Goal: Task Accomplishment & Management: Use online tool/utility

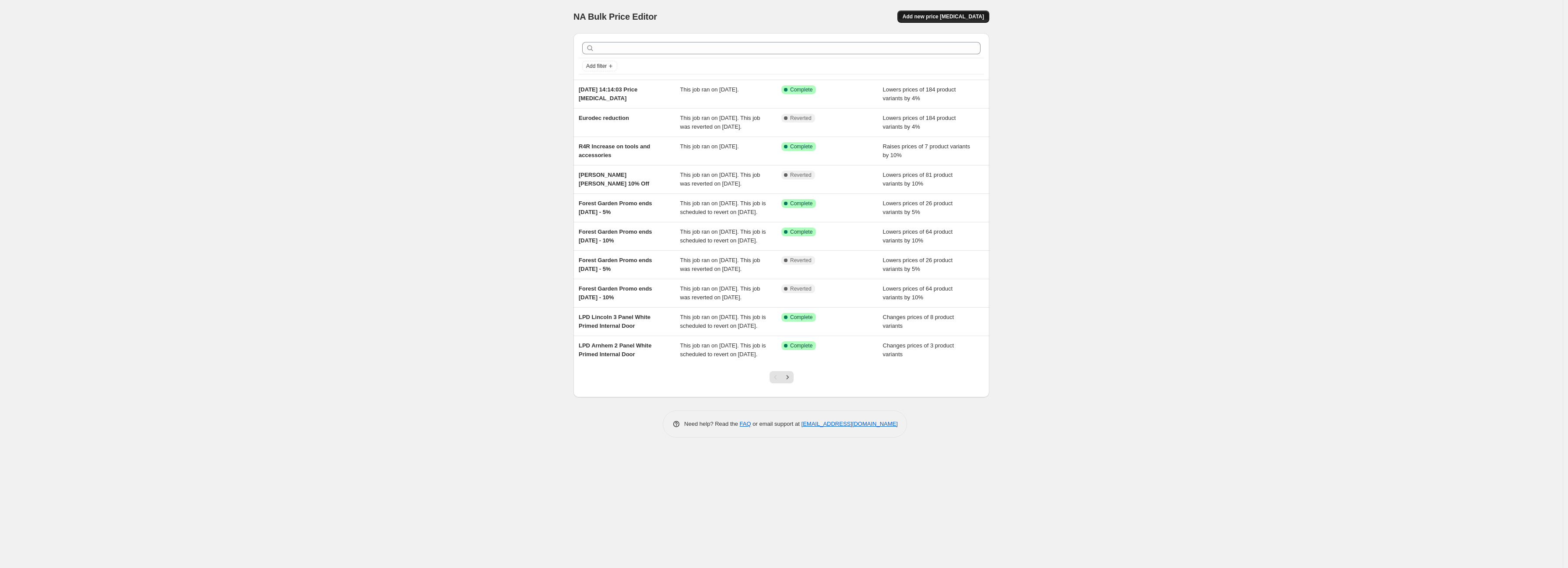
click at [936, 15] on span "Add new price [MEDICAL_DATA]" at bounding box center [943, 17] width 82 height 7
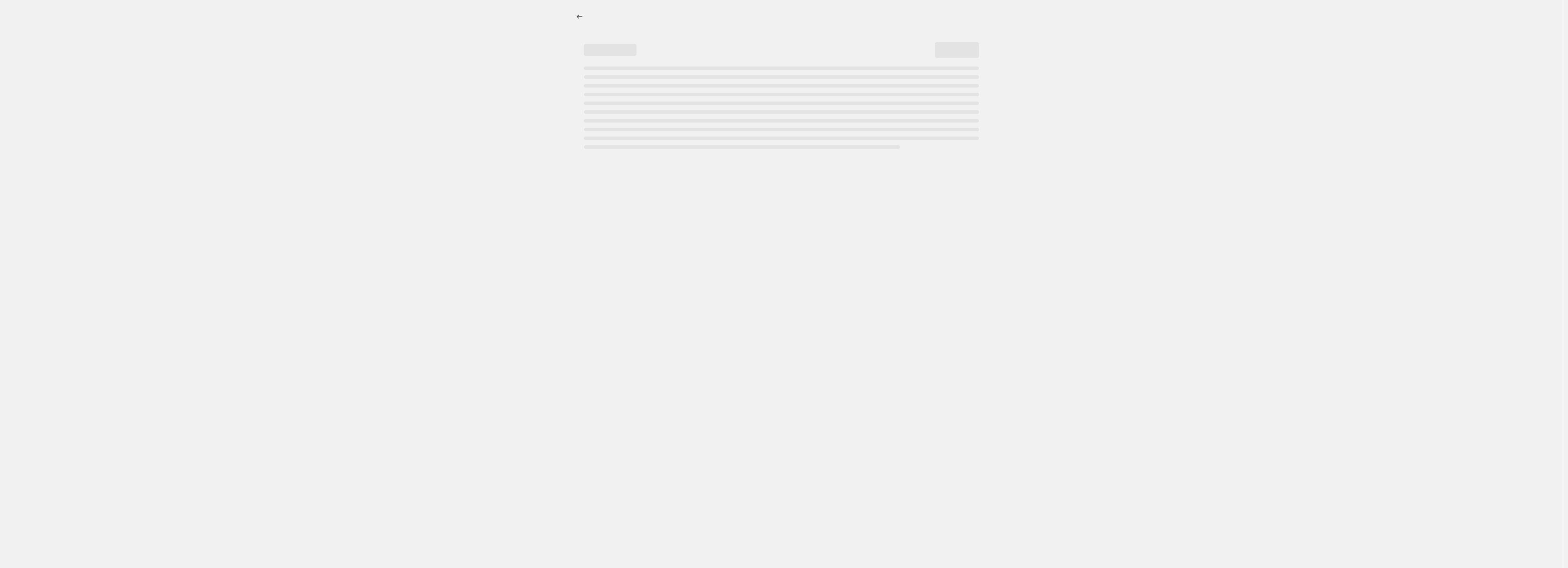
select select "percentage"
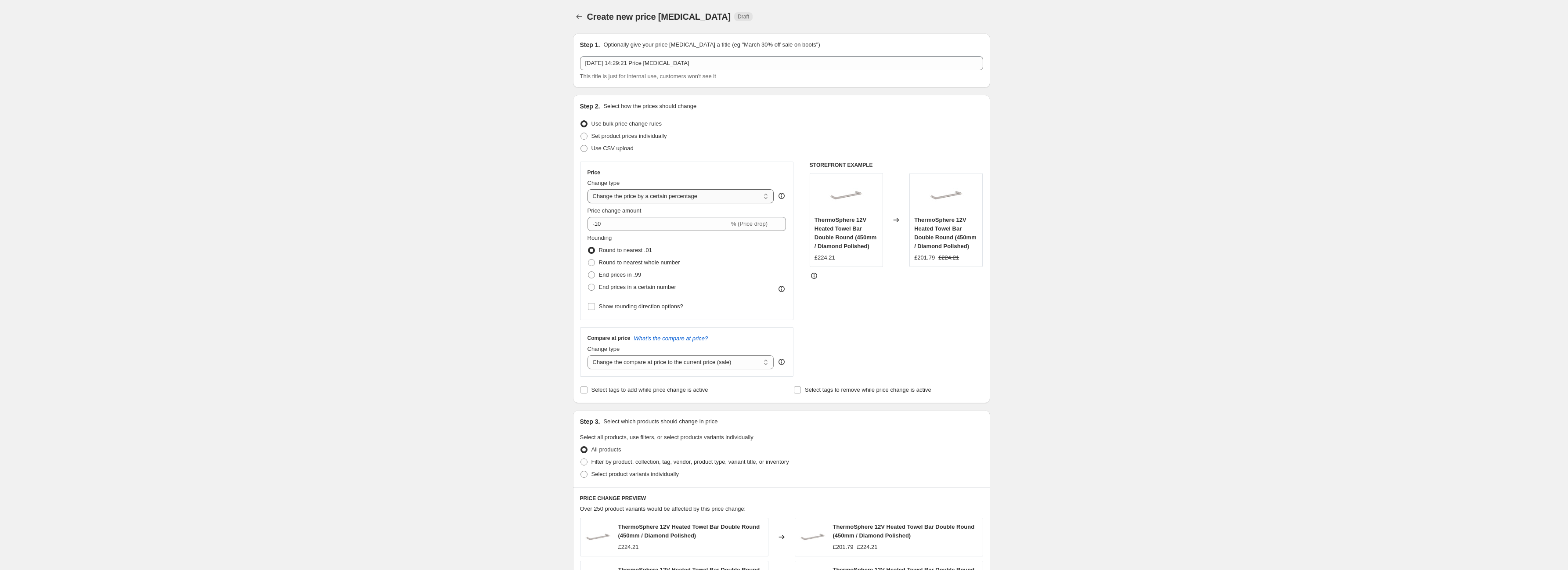
click at [665, 202] on select "Change the price to a certain amount Change the price by a certain amount Chang…" at bounding box center [680, 196] width 187 height 14
click at [492, 206] on div "Create new price [MEDICAL_DATA]. This page is ready Create new price [MEDICAL_D…" at bounding box center [781, 445] width 1562 height 892
click at [781, 221] on icon at bounding box center [779, 221] width 4 height 2
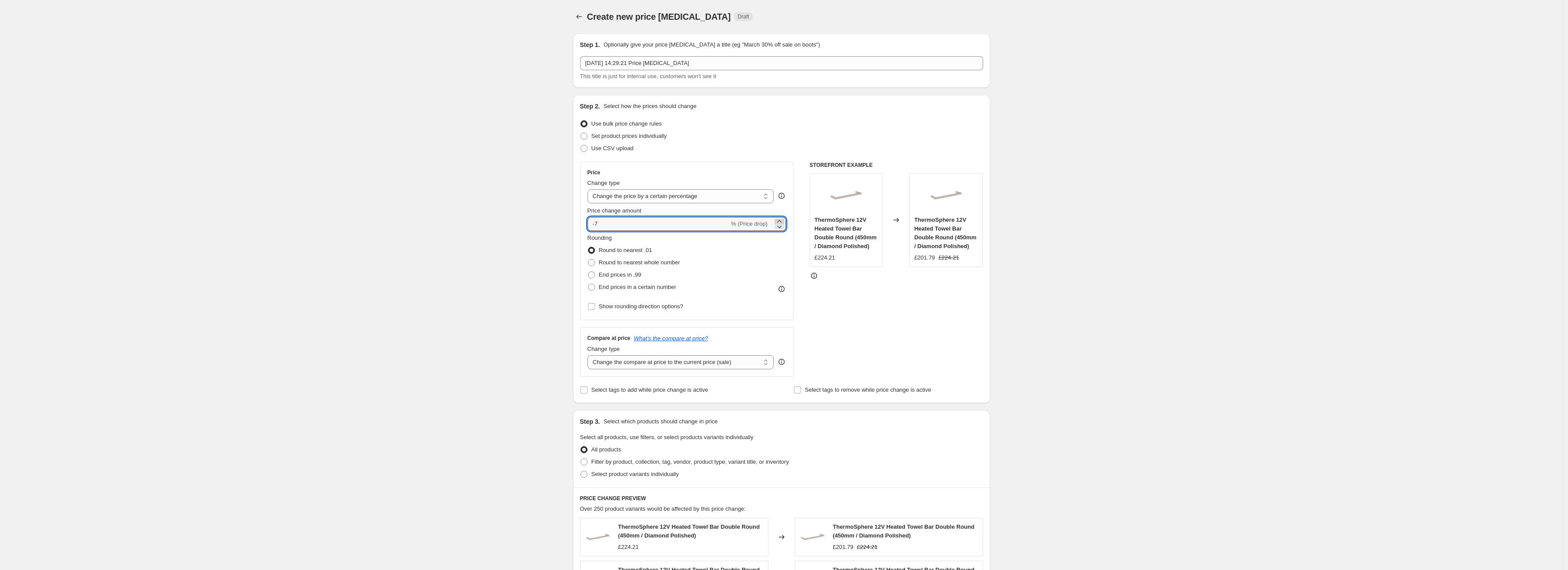
click at [781, 221] on icon at bounding box center [779, 221] width 4 height 2
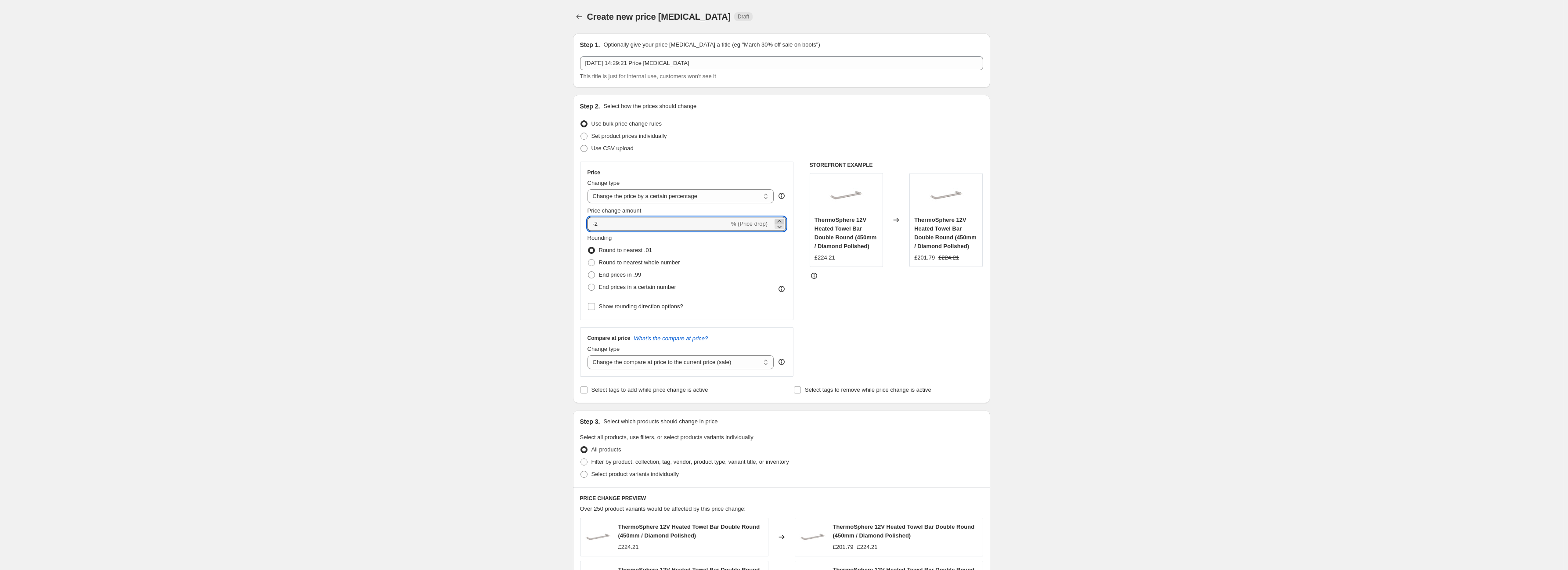
click at [781, 221] on icon at bounding box center [779, 221] width 4 height 2
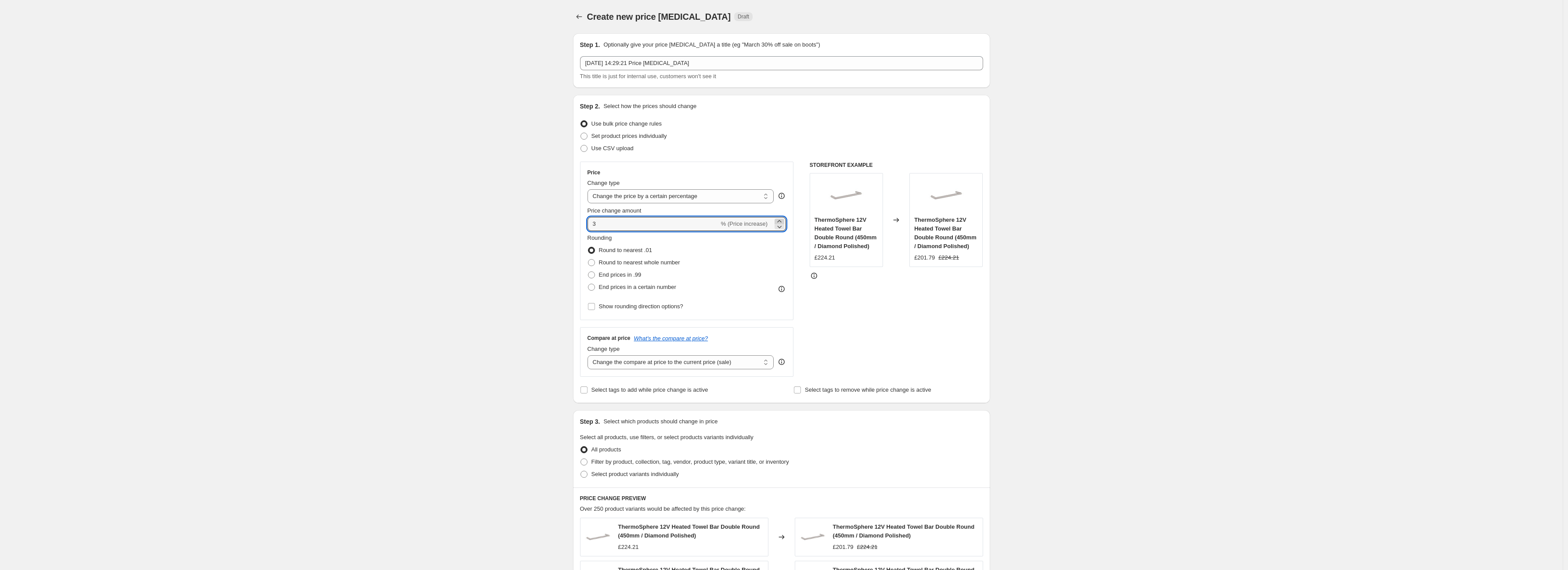
click at [781, 221] on icon at bounding box center [779, 221] width 4 height 2
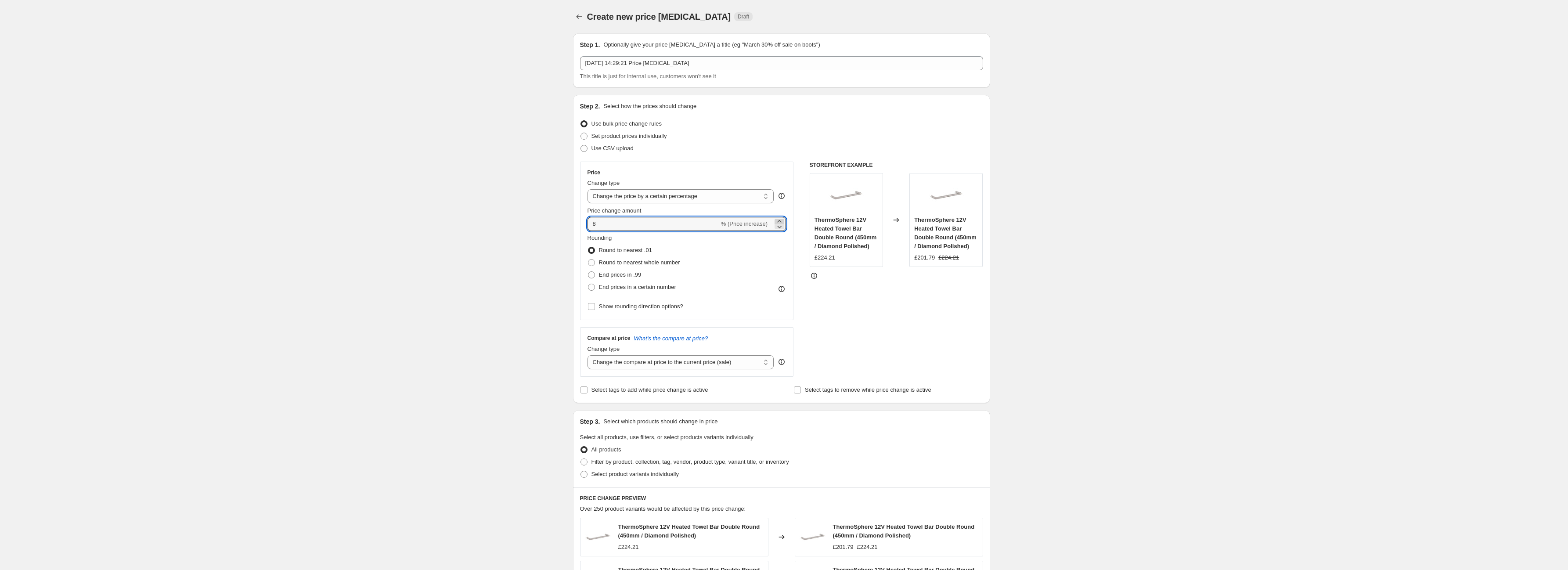
click at [781, 221] on icon at bounding box center [779, 221] width 4 height 2
type input "10"
click at [734, 362] on select "Change the compare at price to the current price (sale) Change the compare at p…" at bounding box center [680, 362] width 187 height 14
select select "no_change"
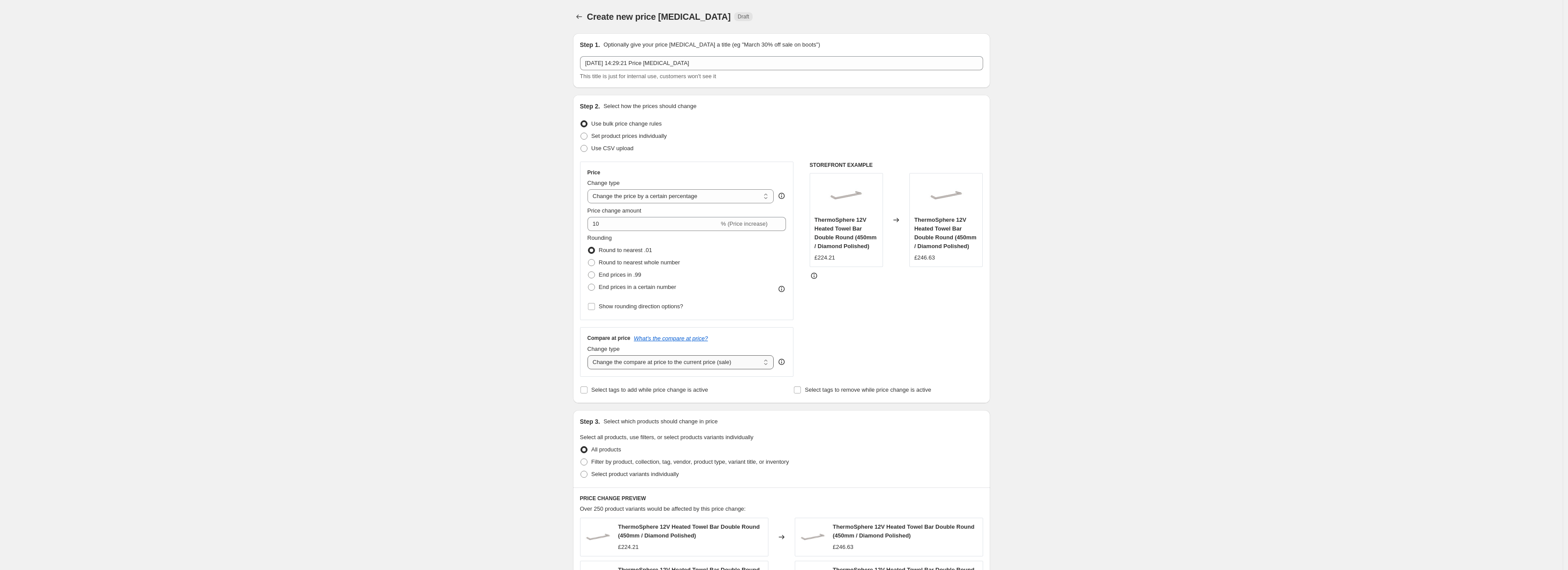
click at [590, 356] on select "Change the compare at price to the current price (sale) Change the compare at p…" at bounding box center [680, 362] width 187 height 14
click at [424, 385] on div "Create new price [MEDICAL_DATA]. This page is ready Create new price [MEDICAL_D…" at bounding box center [781, 445] width 1562 height 892
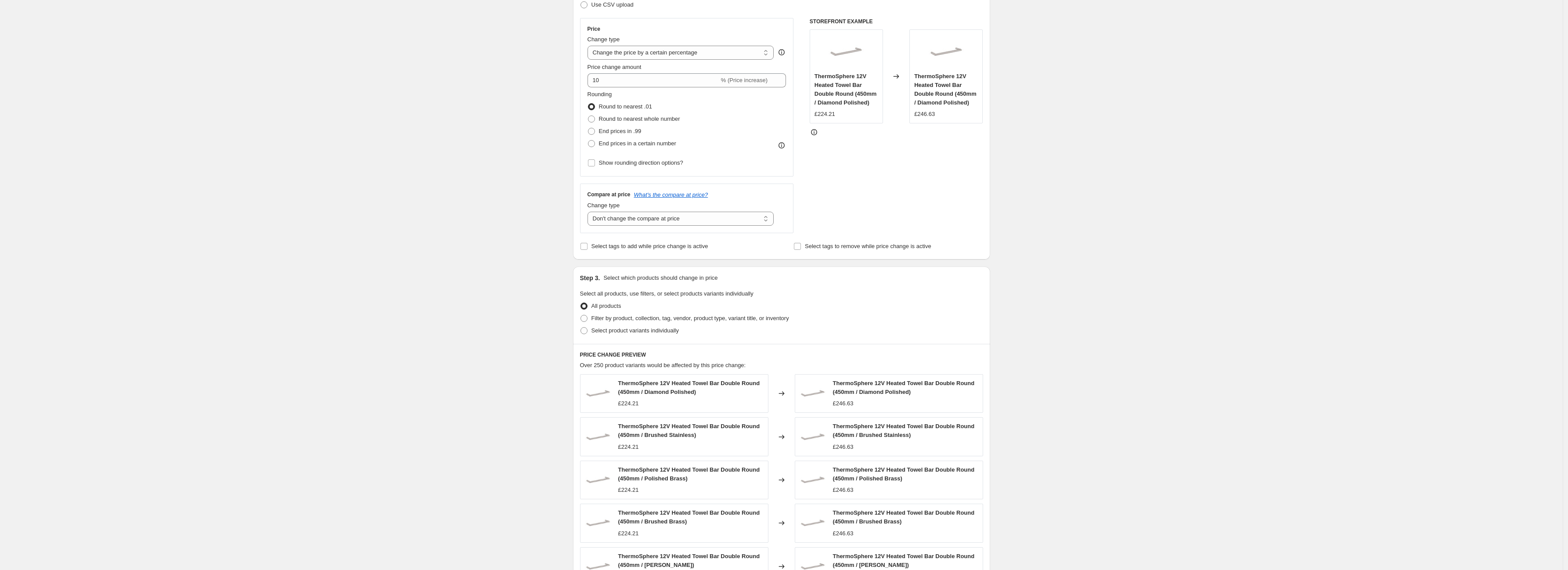
scroll to position [146, 0]
click at [606, 316] on span "Filter by product, collection, tag, vendor, product type, variant title, or inv…" at bounding box center [690, 315] width 198 height 6
click at [581, 313] on input "Filter by product, collection, tag, vendor, product type, variant title, or inv…" at bounding box center [580, 312] width 1 height 1
radio input "true"
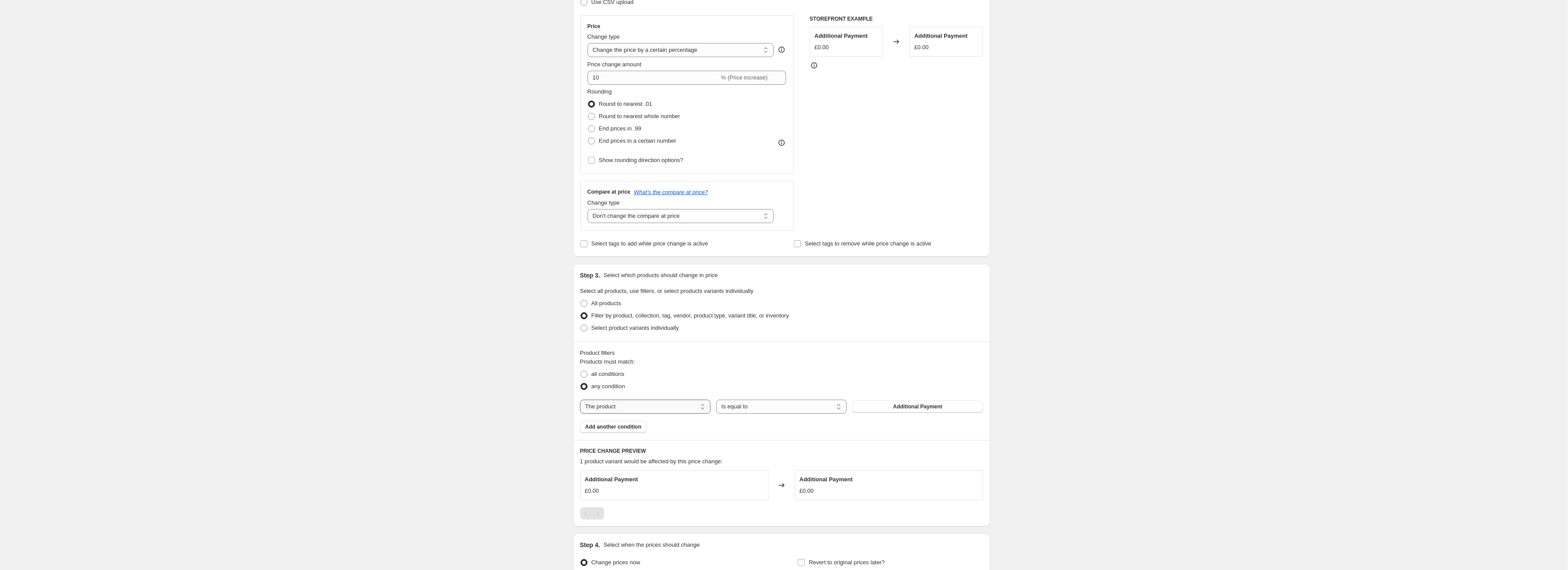
click at [688, 412] on select "The product The product's collection The product's tag The product's vendor The…" at bounding box center [645, 406] width 130 height 14
select select "vendor"
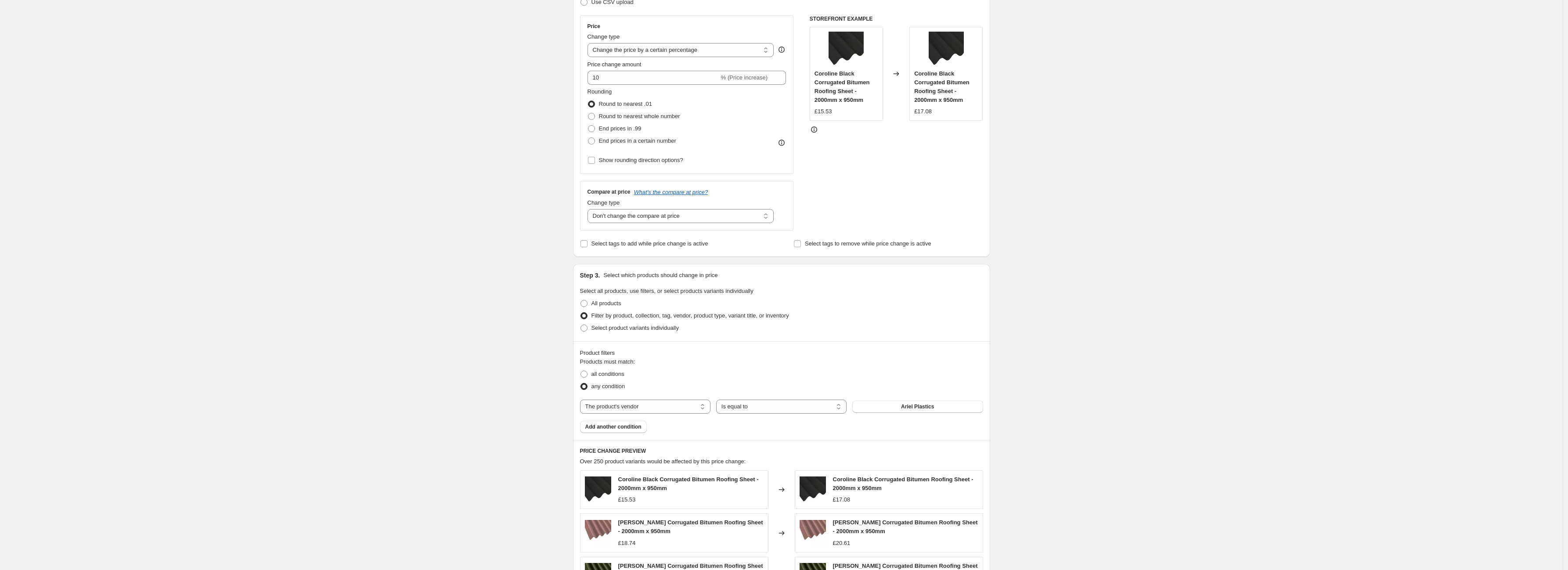
click at [895, 409] on div "Ariel Plastics" at bounding box center [917, 406] width 130 height 12
click at [896, 406] on button "Ariel Plastics" at bounding box center [917, 406] width 130 height 12
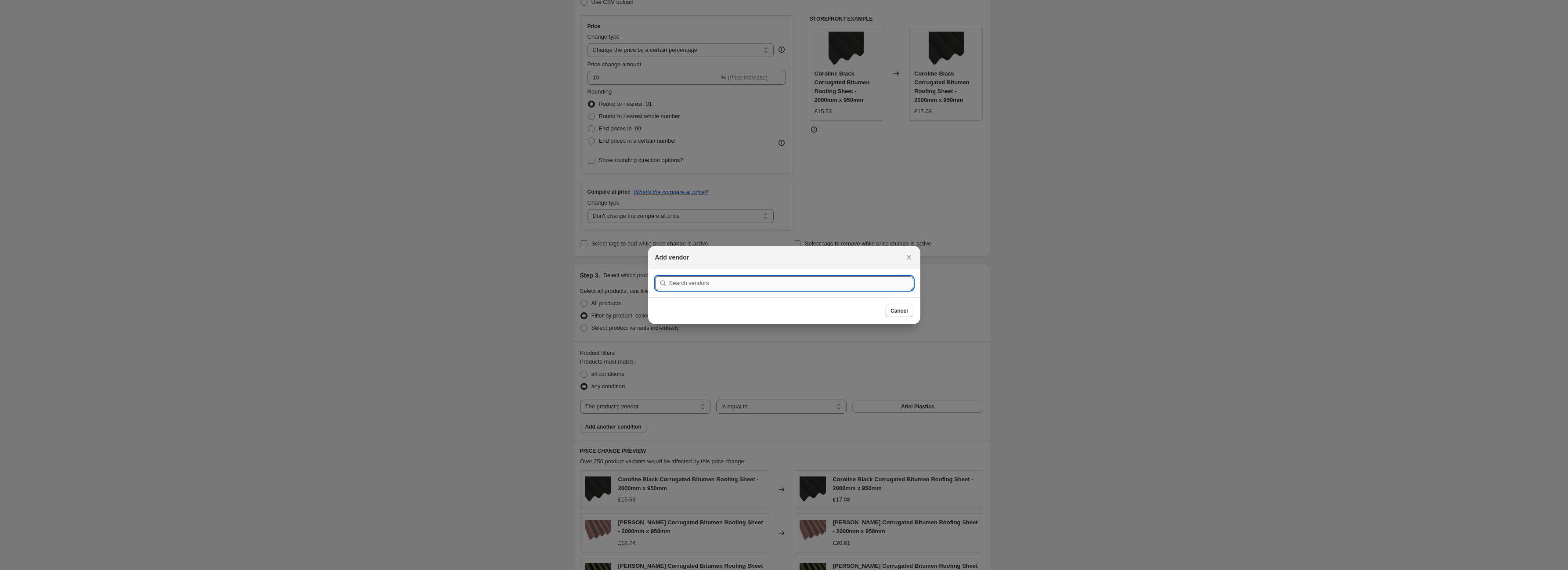
drag, startPoint x: 784, startPoint y: 283, endPoint x: 791, endPoint y: 280, distance: 7.6
click at [784, 283] on input ":r2f:" at bounding box center [791, 283] width 244 height 14
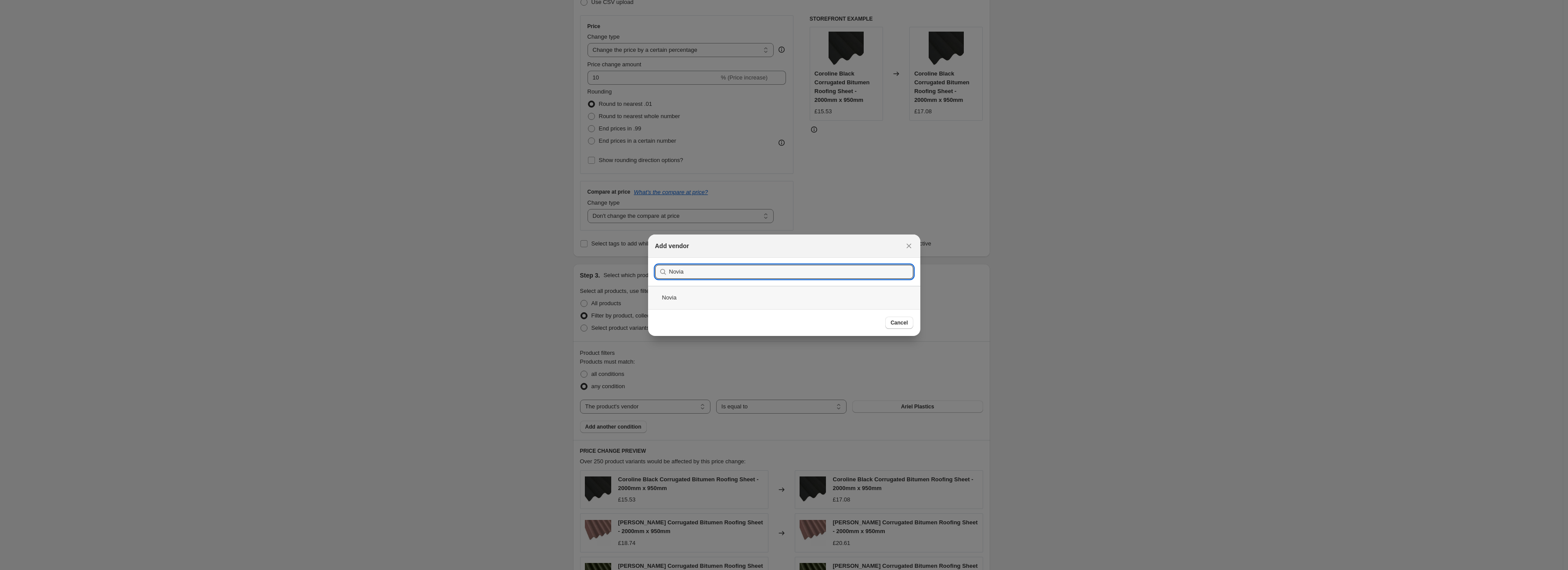
type input "Novia"
click at [797, 297] on div "Novia" at bounding box center [784, 297] width 272 height 23
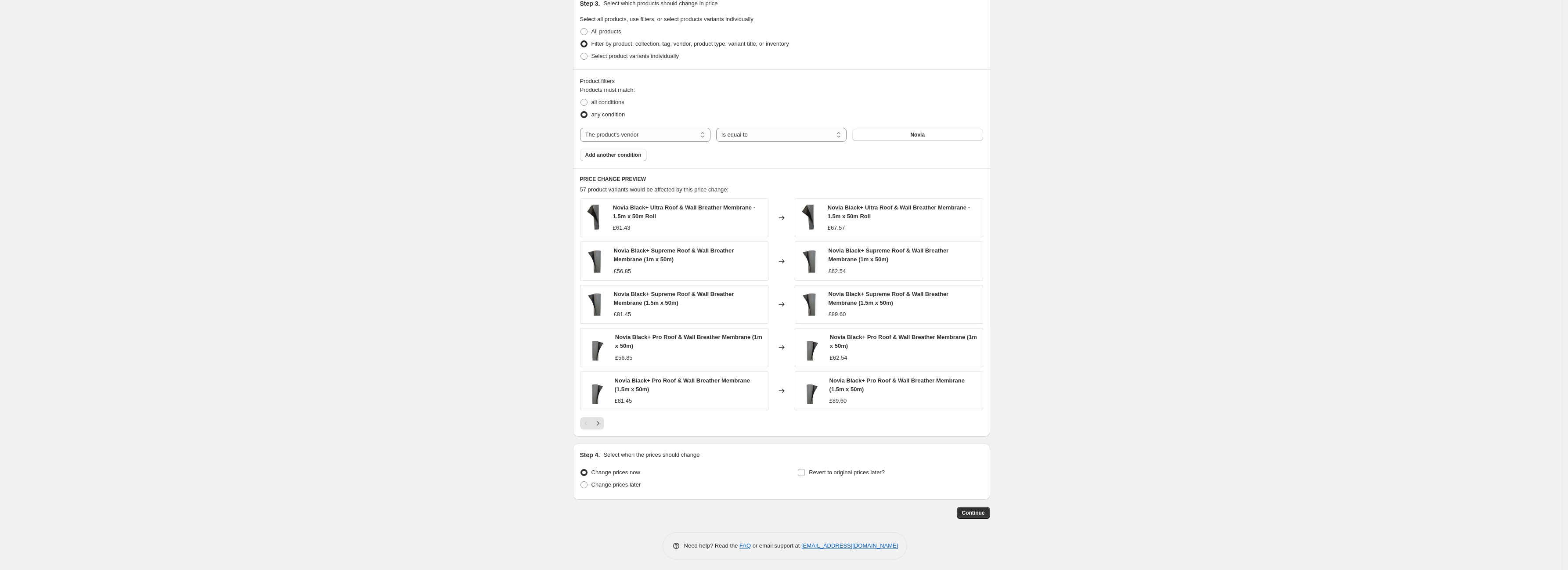
scroll to position [422, 0]
click at [980, 511] on span "Continue" at bounding box center [973, 510] width 23 height 7
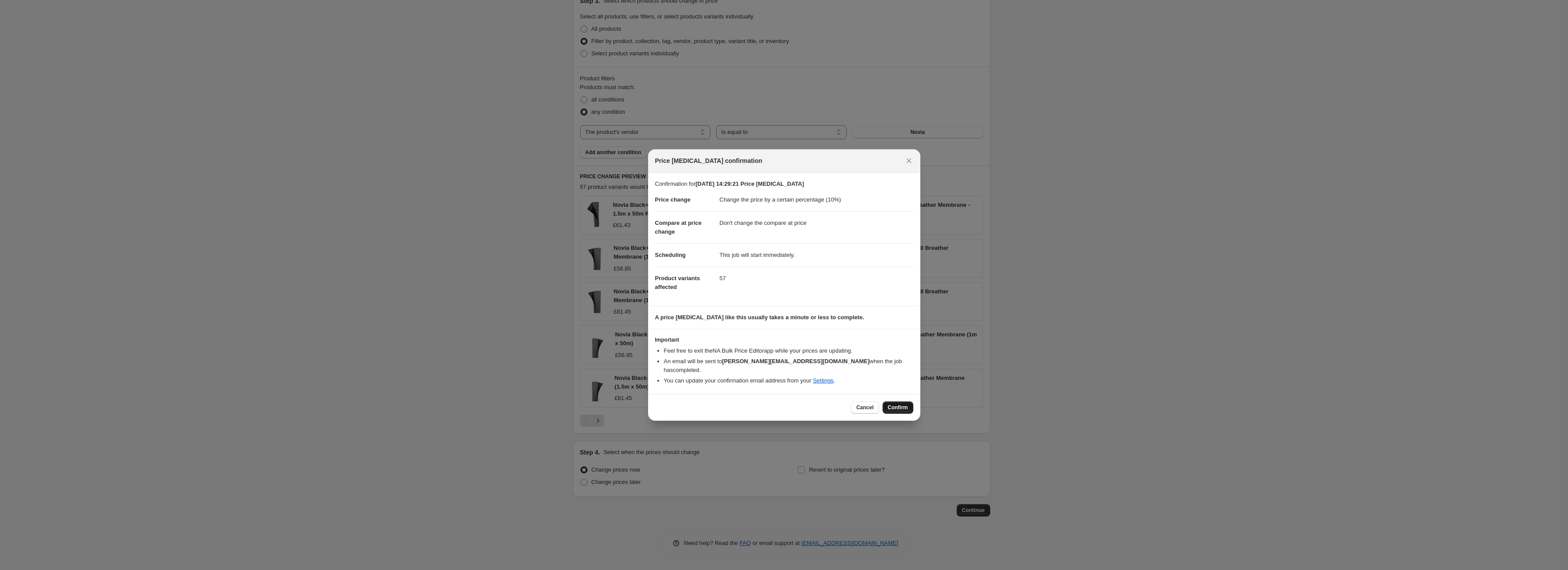
click at [894, 406] on button "Confirm" at bounding box center [897, 406] width 31 height 12
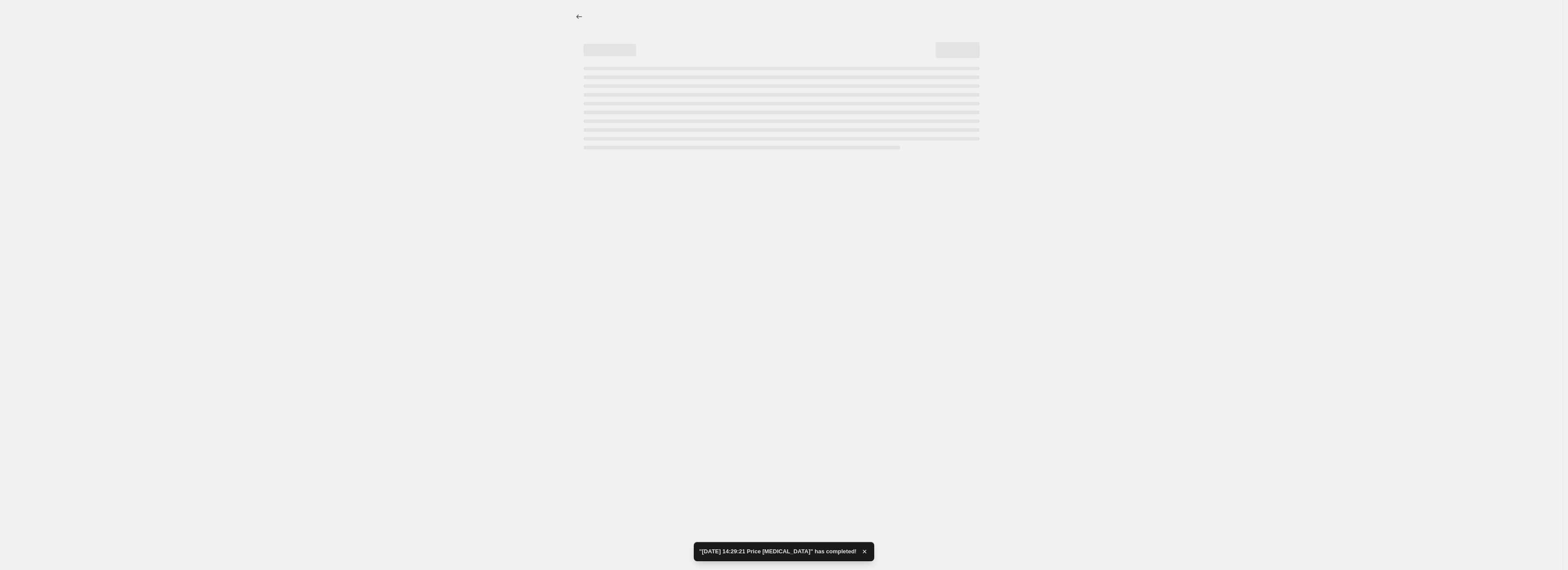
select select "percentage"
select select "no_change"
select select "vendor"
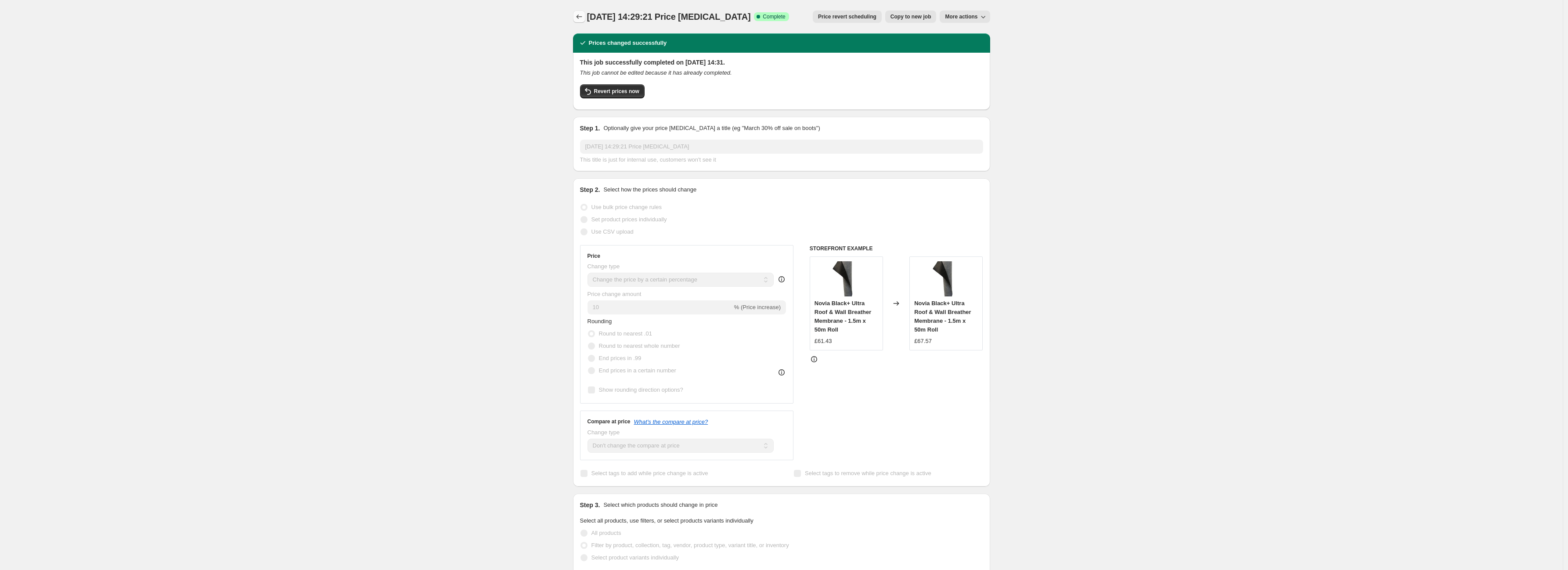
click at [578, 17] on icon "Price change jobs" at bounding box center [579, 16] width 9 height 9
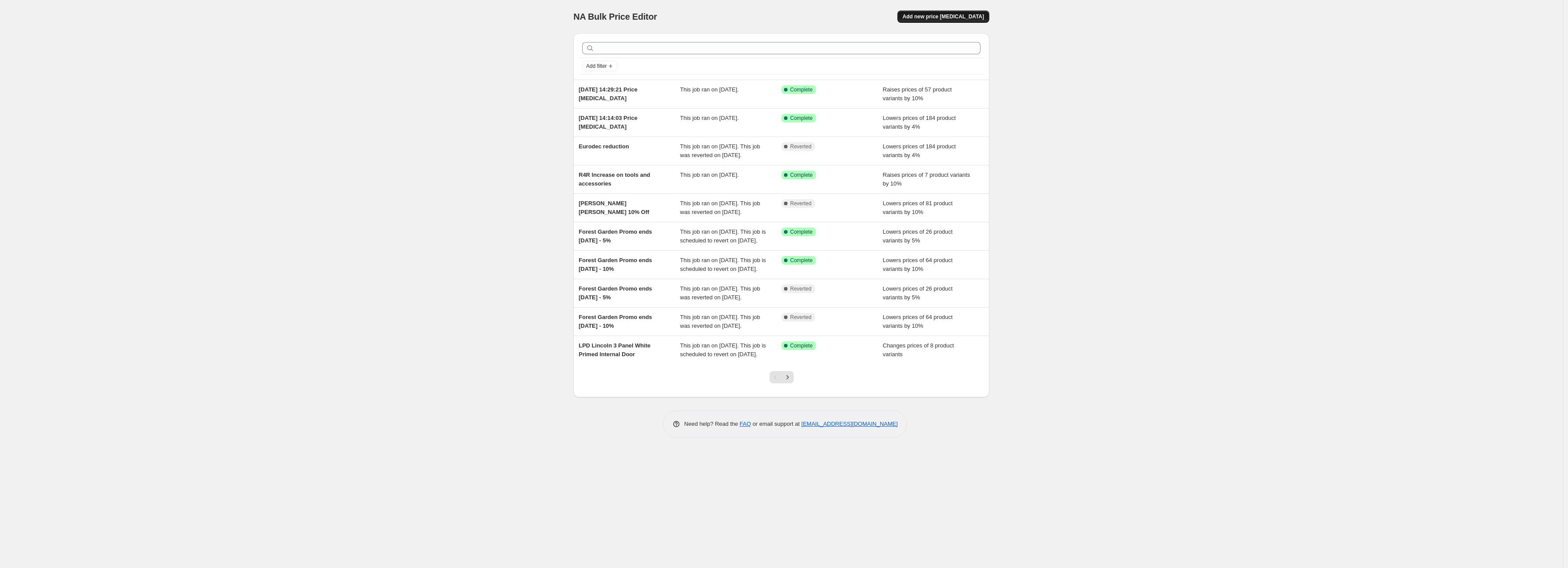
click at [959, 15] on span "Add new price [MEDICAL_DATA]" at bounding box center [943, 17] width 82 height 7
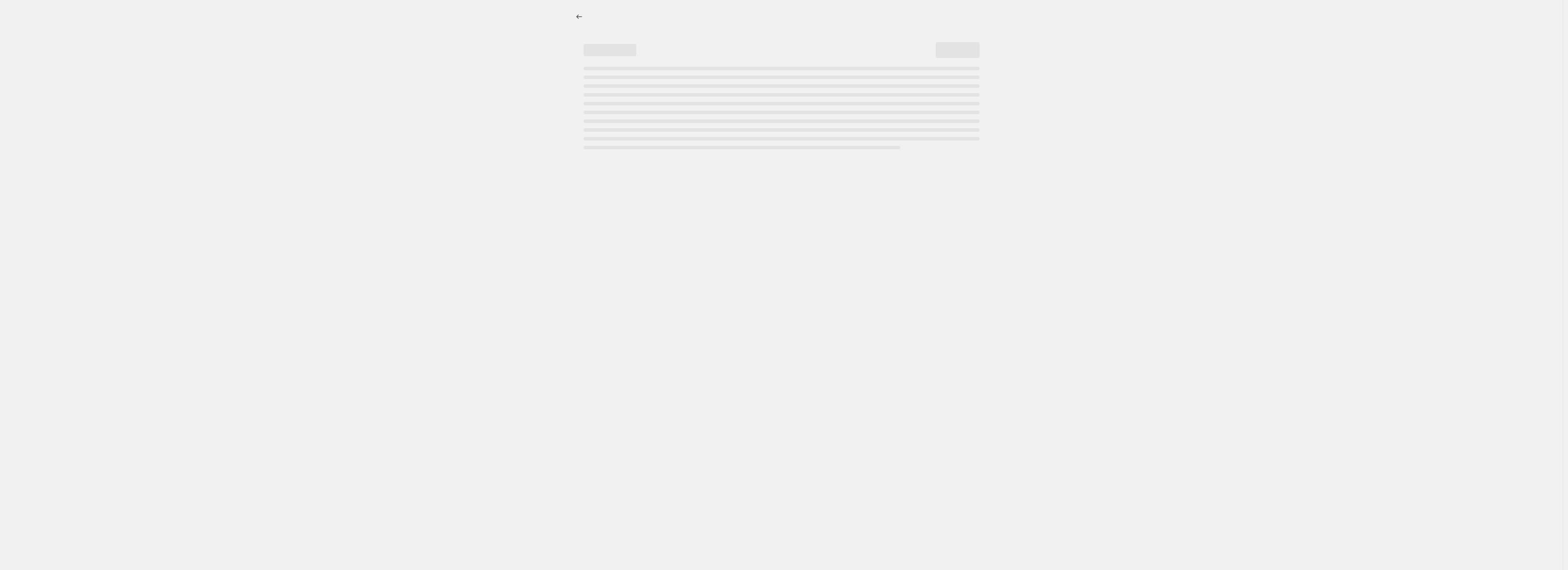
select select "percentage"
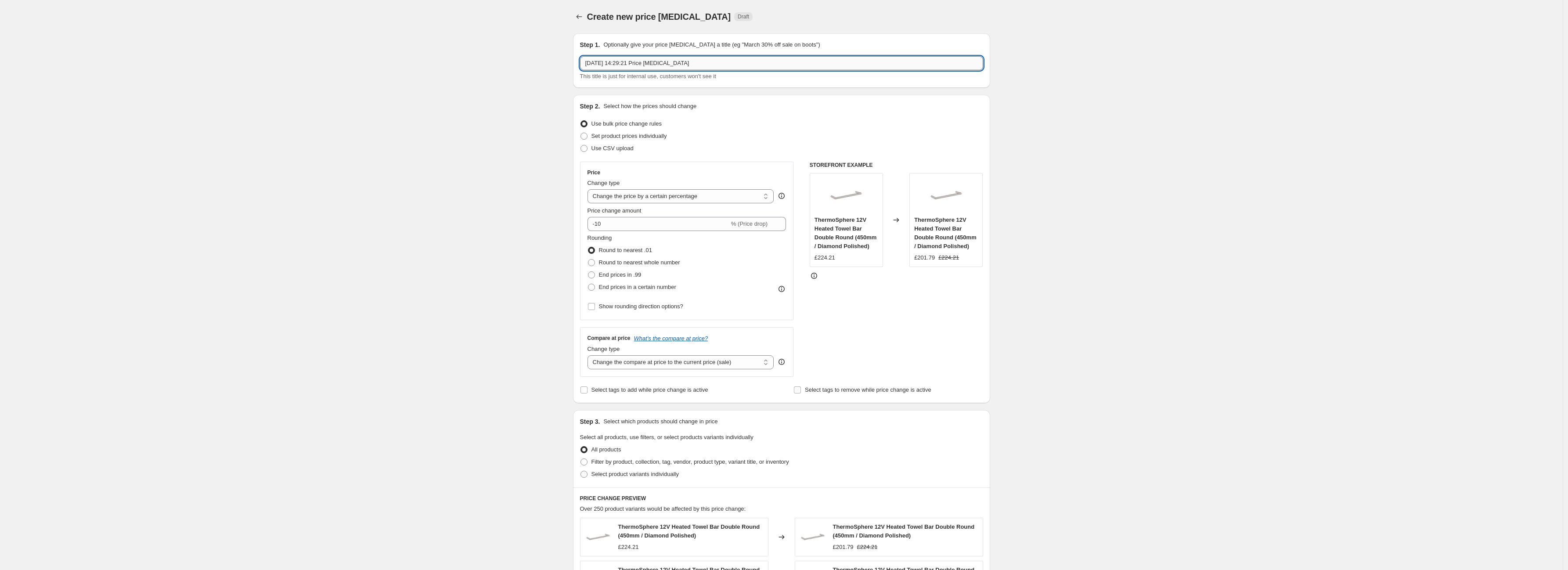
click at [674, 66] on input "[DATE] 14:29:21 Price [MEDICAL_DATA]" at bounding box center [781, 64] width 403 height 14
type input "Novia Showing 10%"
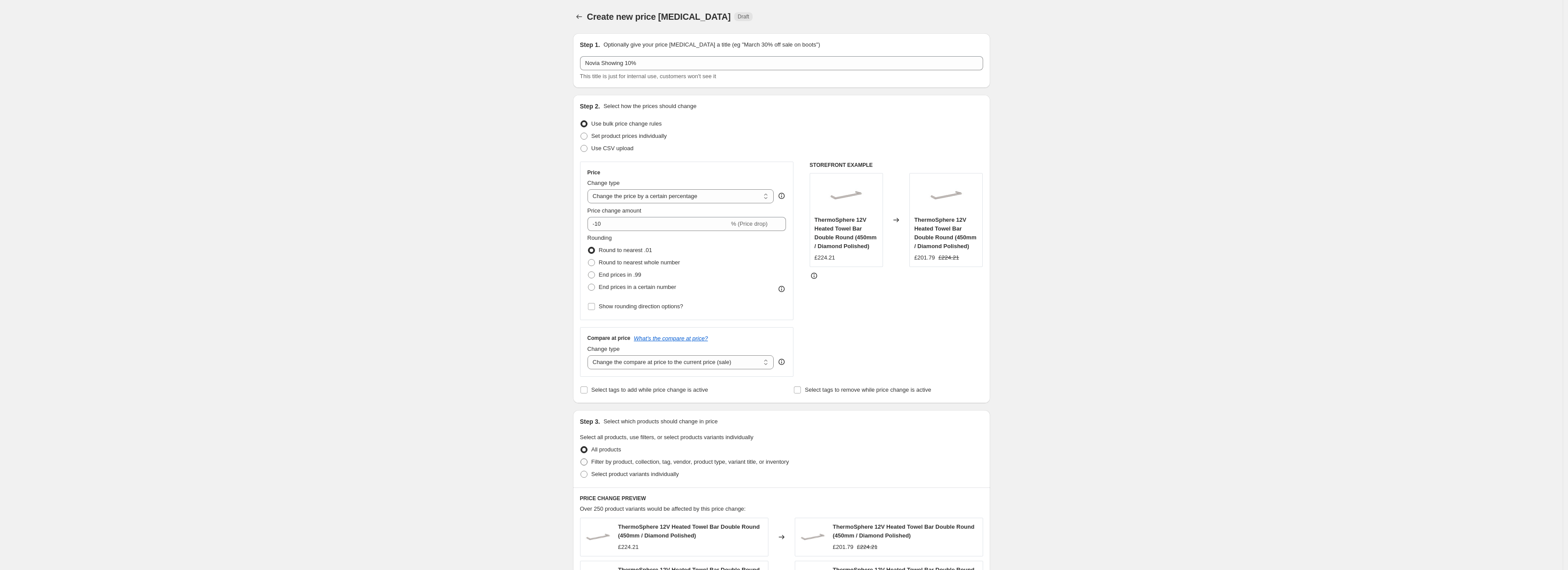
click at [652, 464] on span "Filter by product, collection, tag, vendor, product type, variant title, or inv…" at bounding box center [690, 461] width 198 height 6
click at [581, 459] on input "Filter by product, collection, tag, vendor, product type, variant title, or inv…" at bounding box center [580, 458] width 1 height 1
radio input "true"
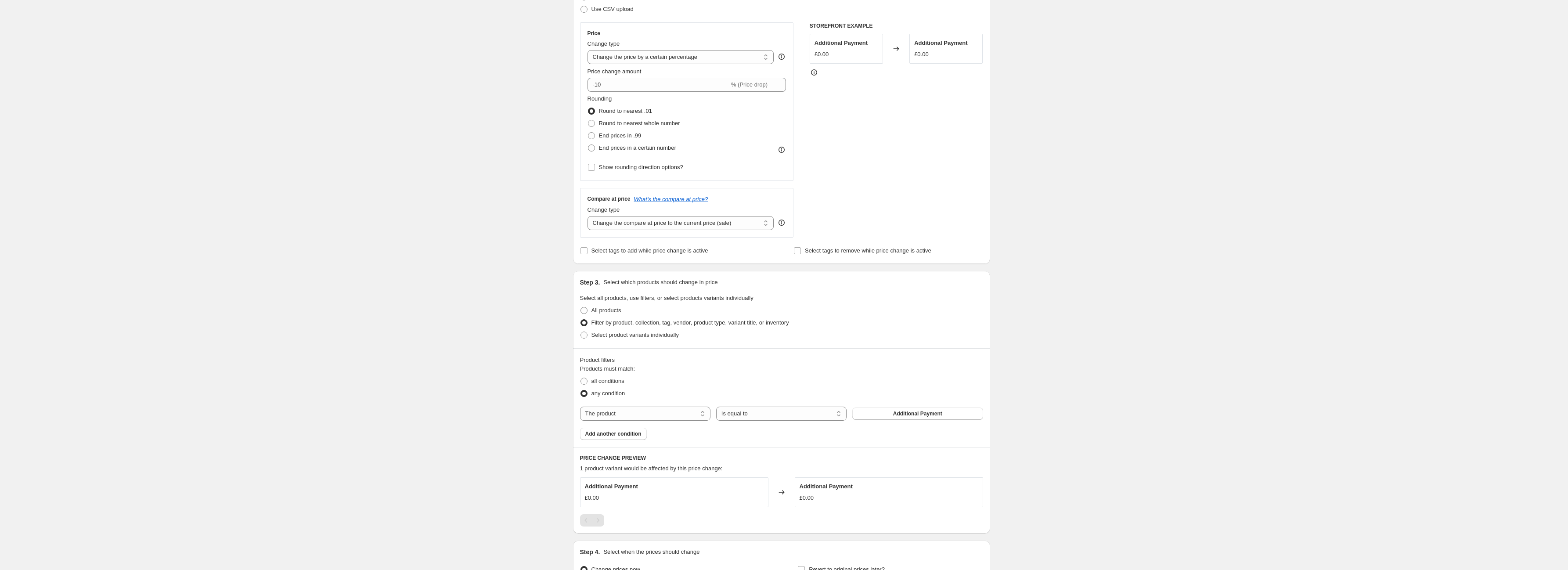
scroll to position [146, 0]
drag, startPoint x: 900, startPoint y: 413, endPoint x: 659, endPoint y: 412, distance: 241.0
click at [663, 406] on div "The product The product's collection The product's tag The product's vendor The…" at bounding box center [781, 406] width 403 height 14
click at [659, 412] on select "The product The product's collection The product's tag The product's vendor The…" at bounding box center [645, 406] width 130 height 14
select select "vendor"
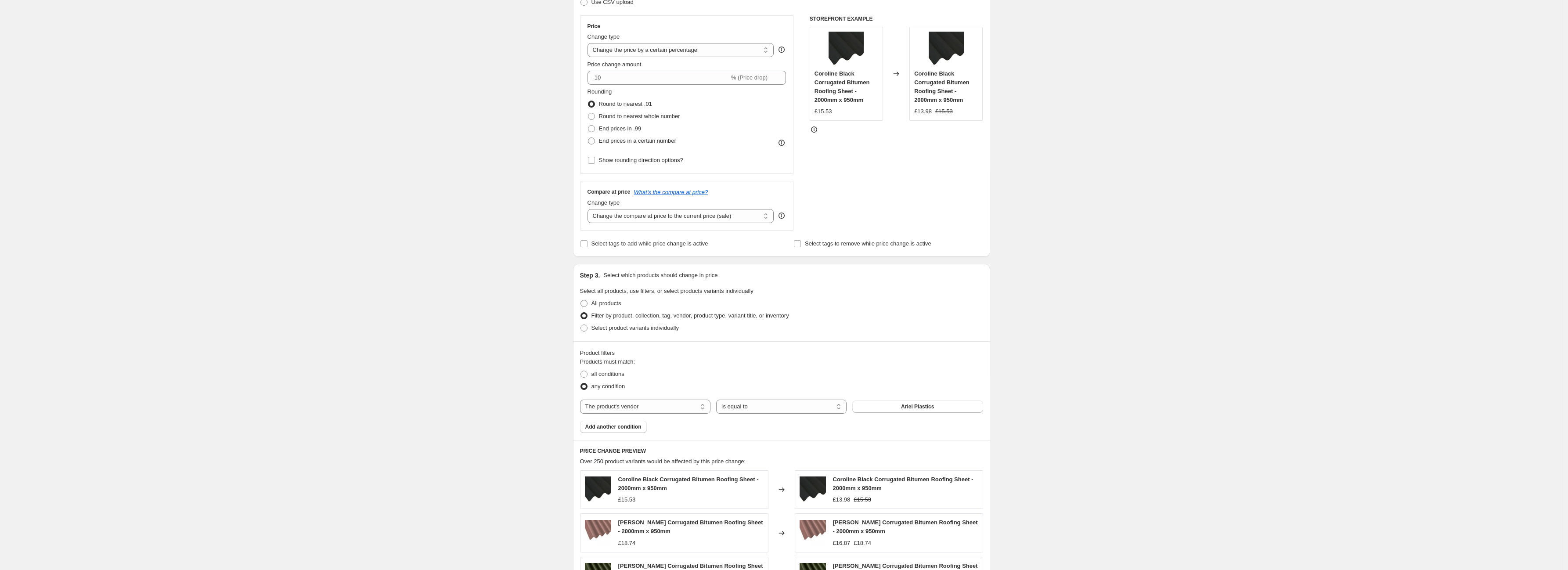
click at [901, 410] on button "Ariel Plastics" at bounding box center [917, 406] width 130 height 12
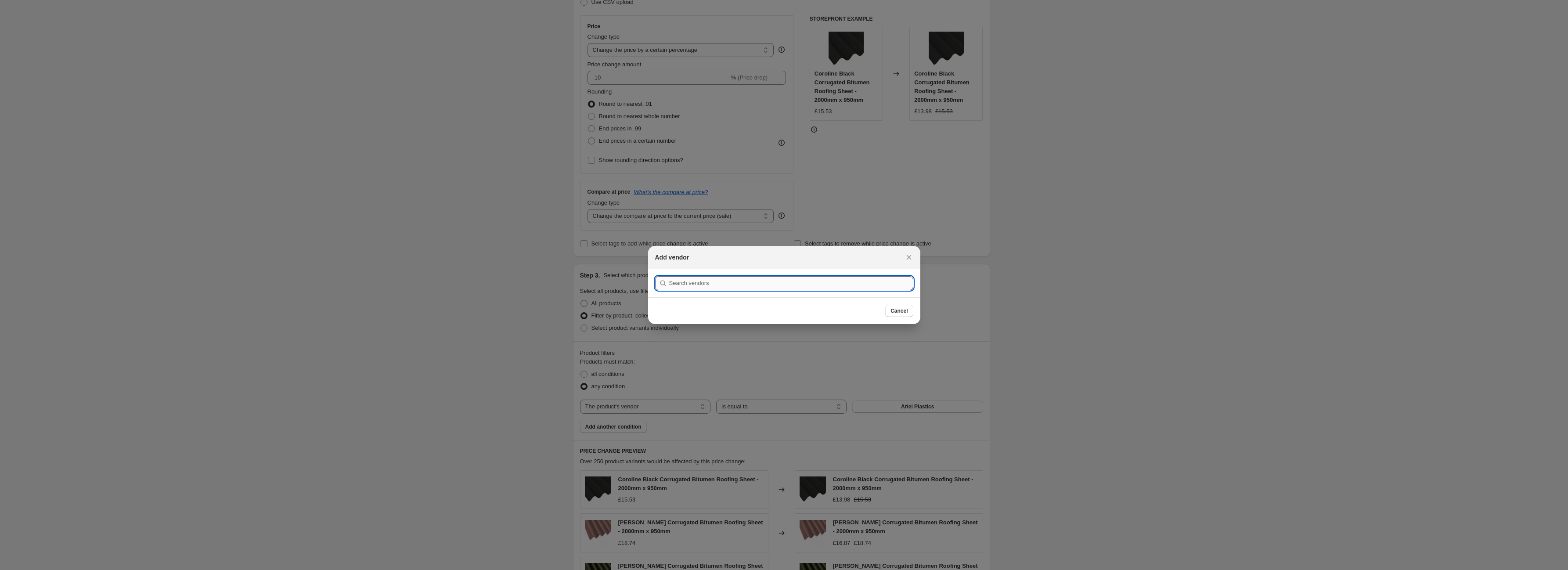
click at [762, 284] on input ":r6q:" at bounding box center [791, 283] width 244 height 14
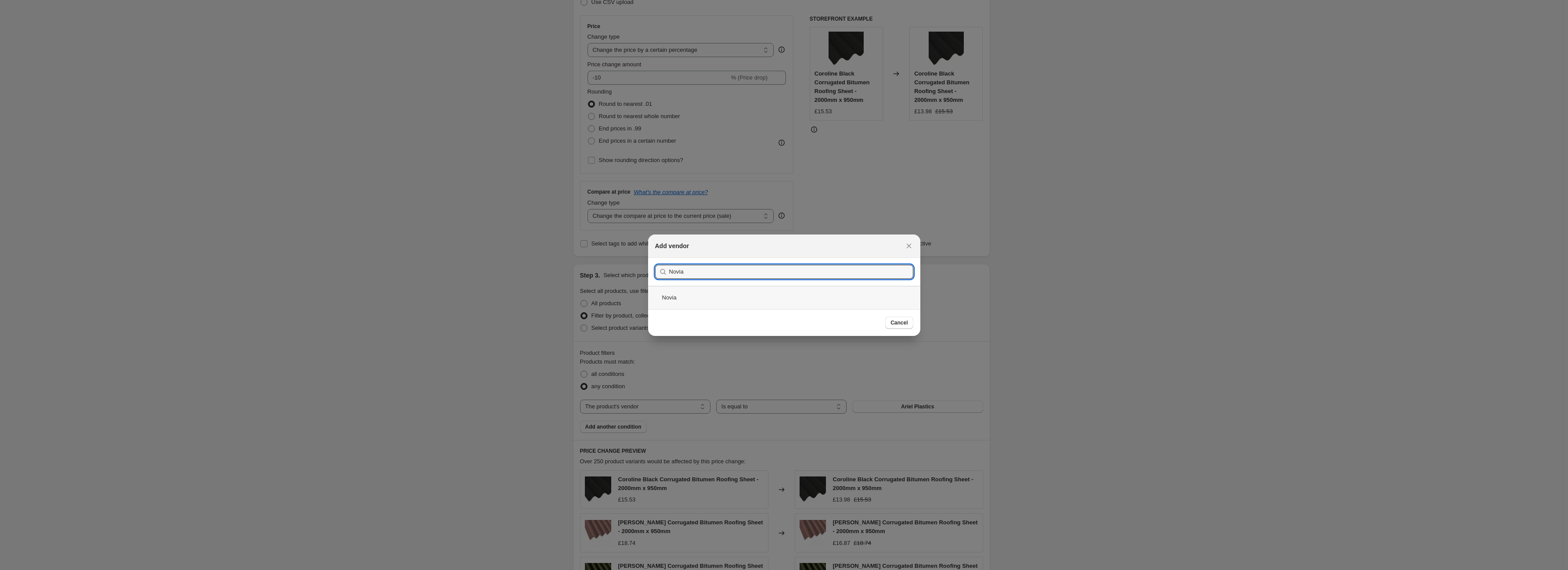
type input "Novia"
click at [753, 295] on div "Novia" at bounding box center [784, 297] width 272 height 23
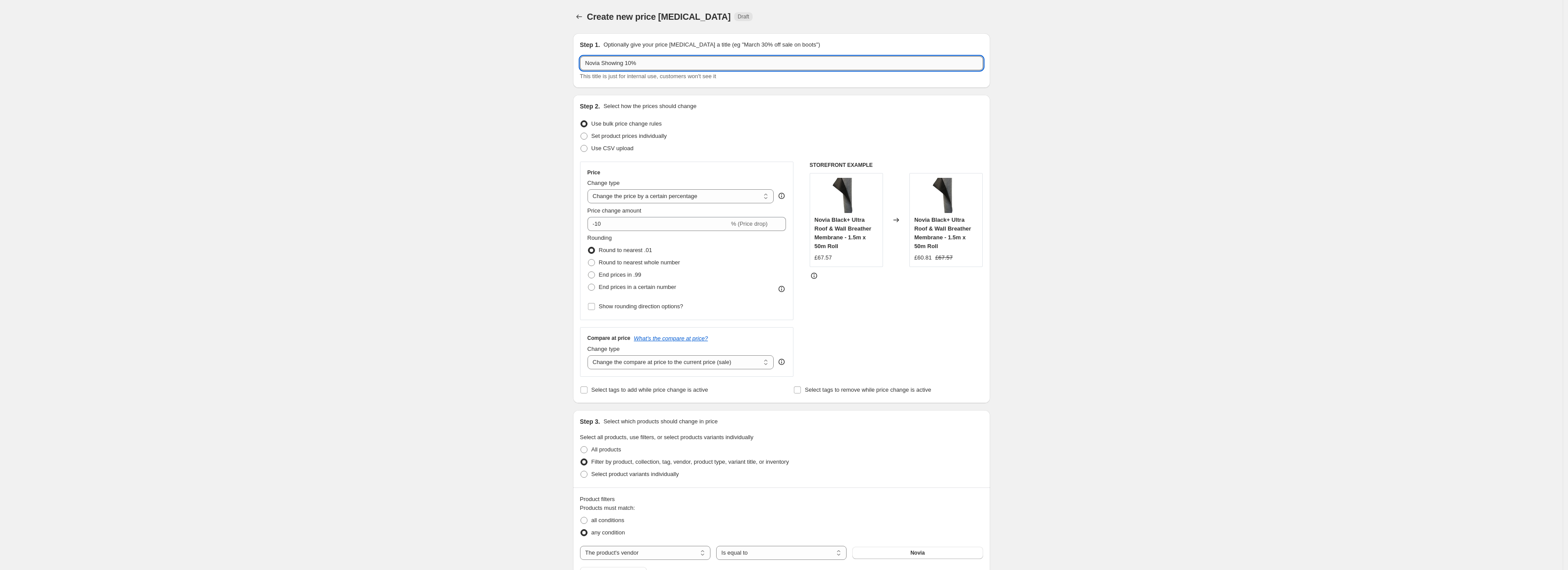
click at [669, 64] on input "Novia Showing 10%" at bounding box center [781, 64] width 403 height 14
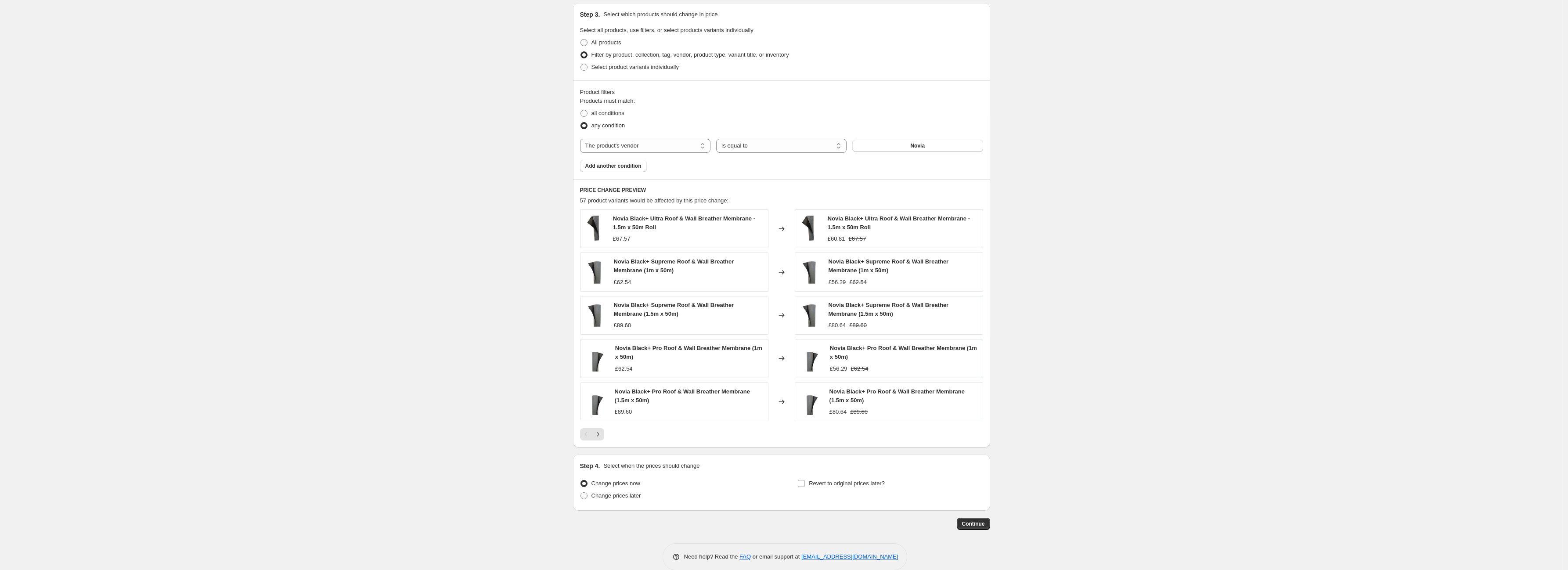
scroll to position [422, 0]
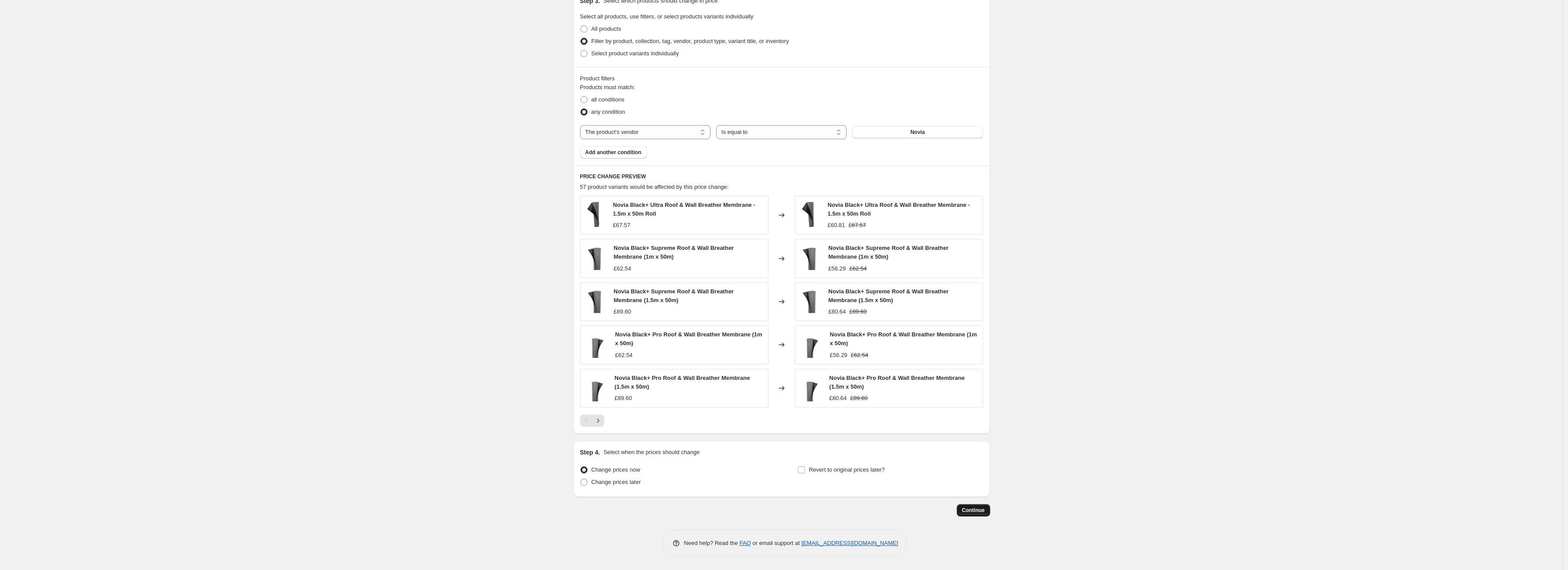
type input "Novia Showing 10% Discount"
click at [976, 509] on span "Continue" at bounding box center [973, 510] width 23 height 7
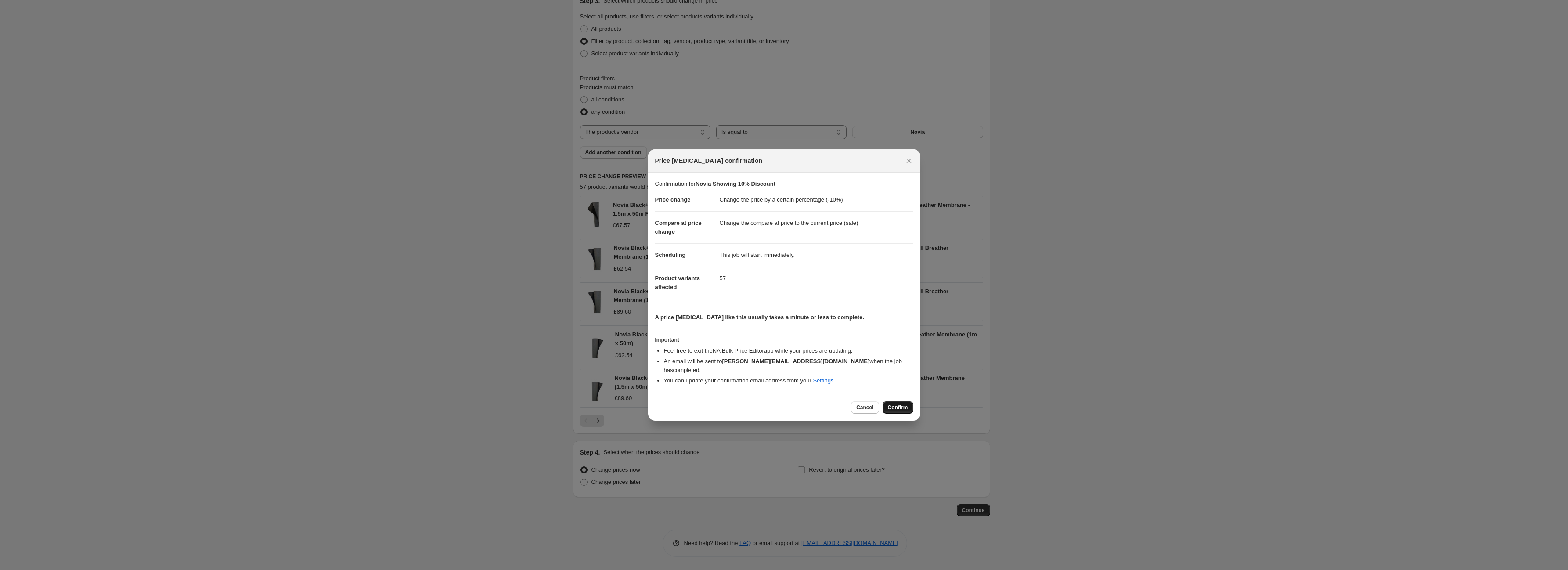
click at [895, 401] on button "Confirm" at bounding box center [897, 406] width 31 height 12
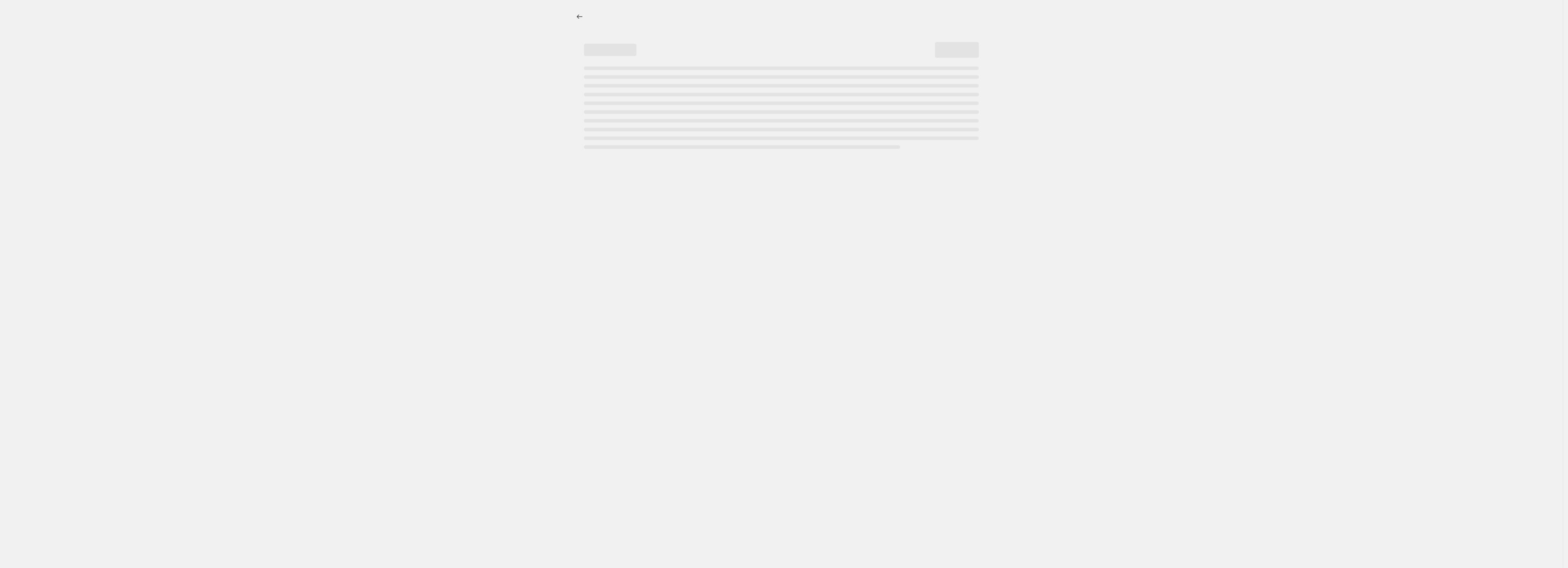
select select "percentage"
select select "vendor"
